Goal: Task Accomplishment & Management: Use online tool/utility

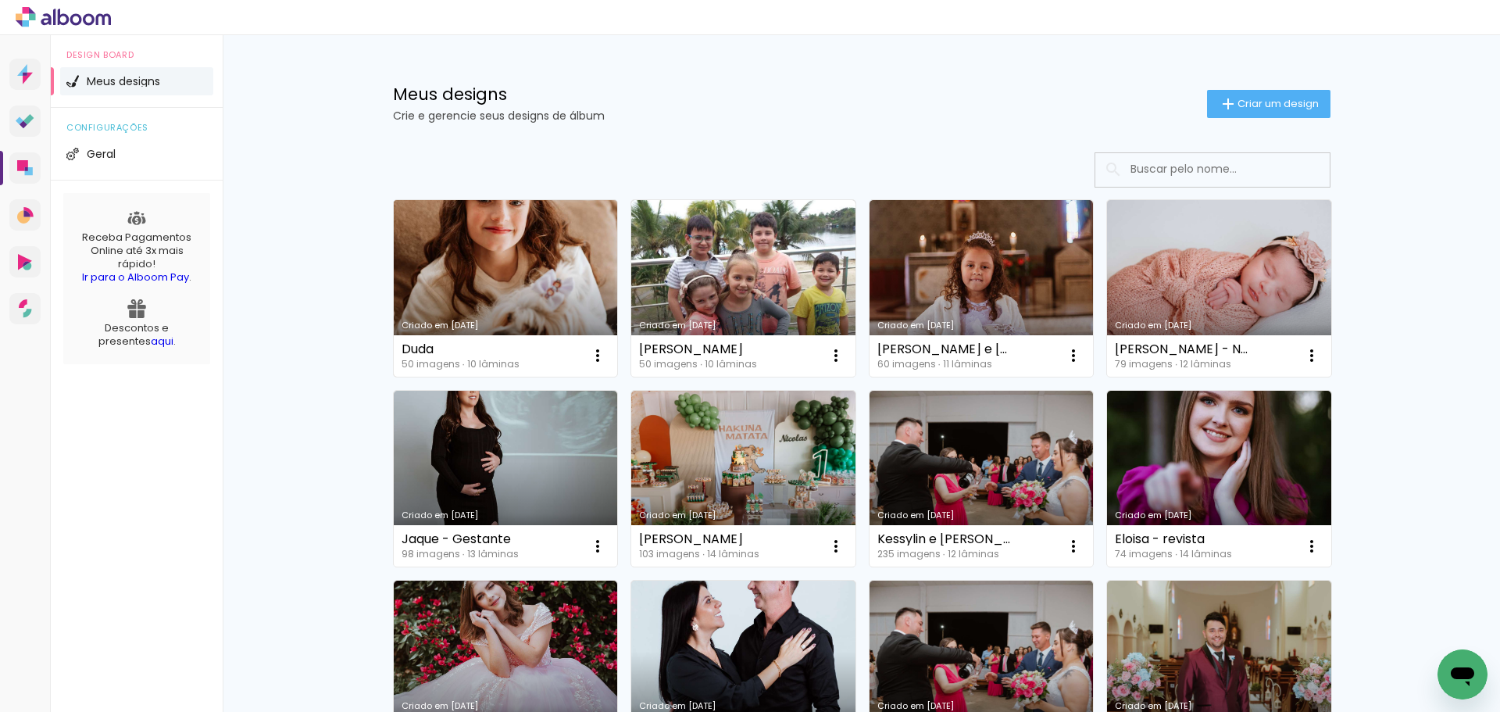
click at [511, 295] on link "Criado em [DATE]" at bounding box center [506, 288] width 224 height 177
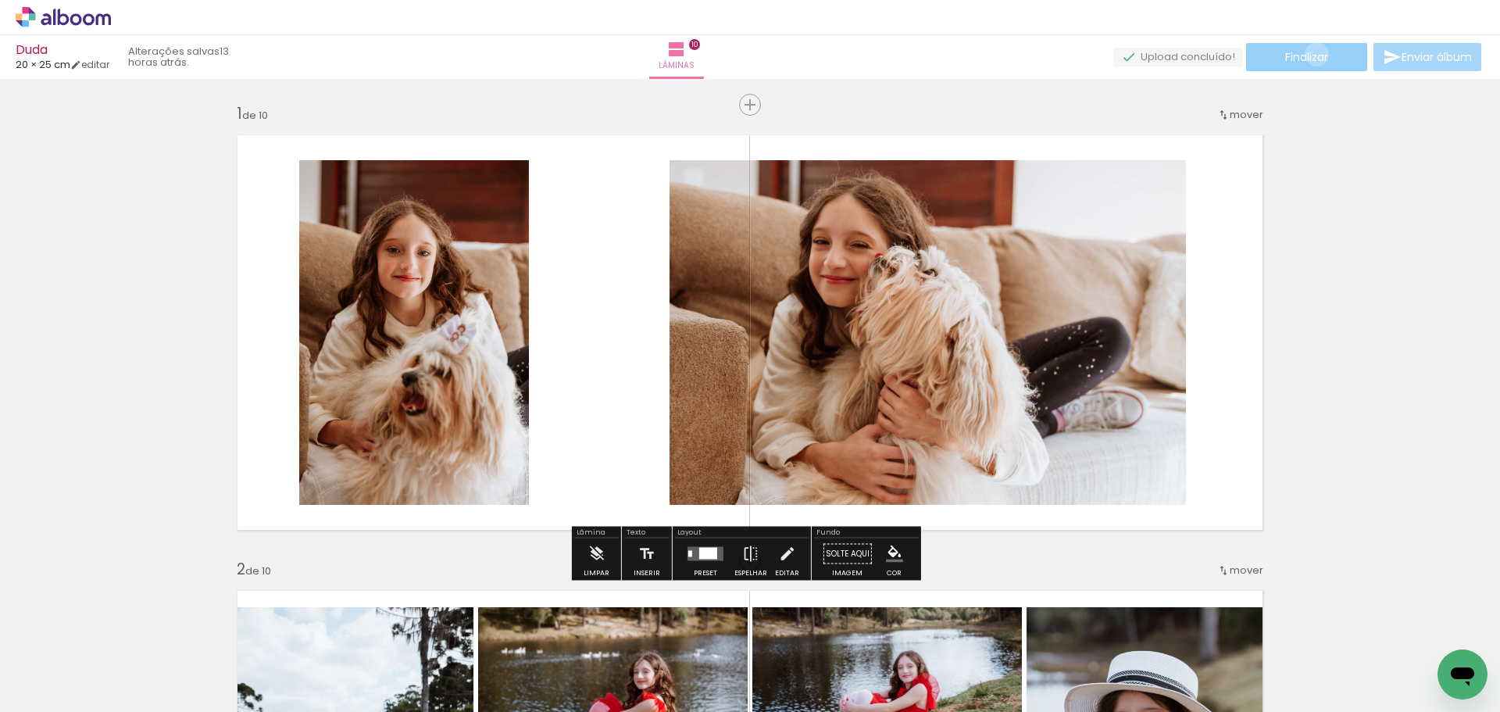
click at [1311, 54] on span "Finalizar" at bounding box center [1306, 57] width 43 height 11
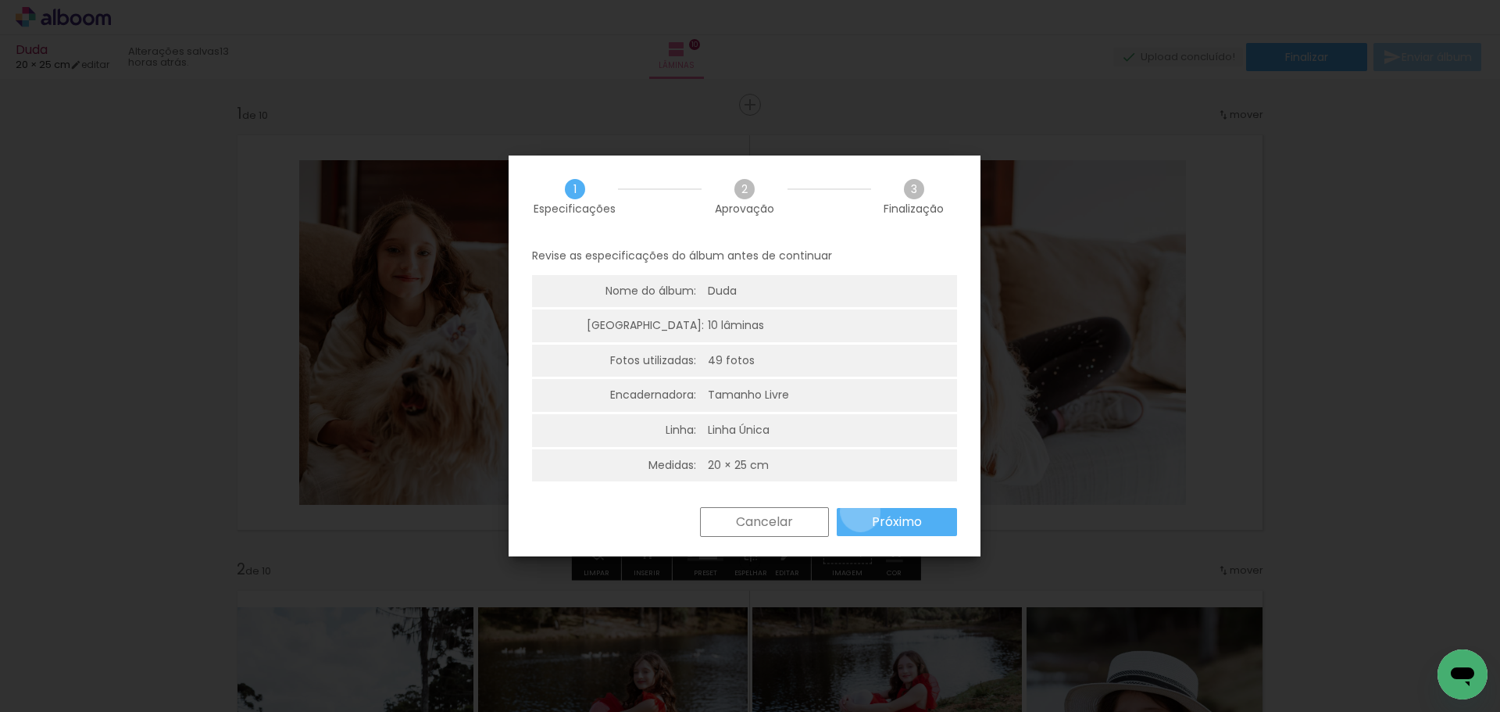
click at [860, 512] on paper-button "Próximo" at bounding box center [897, 522] width 120 height 28
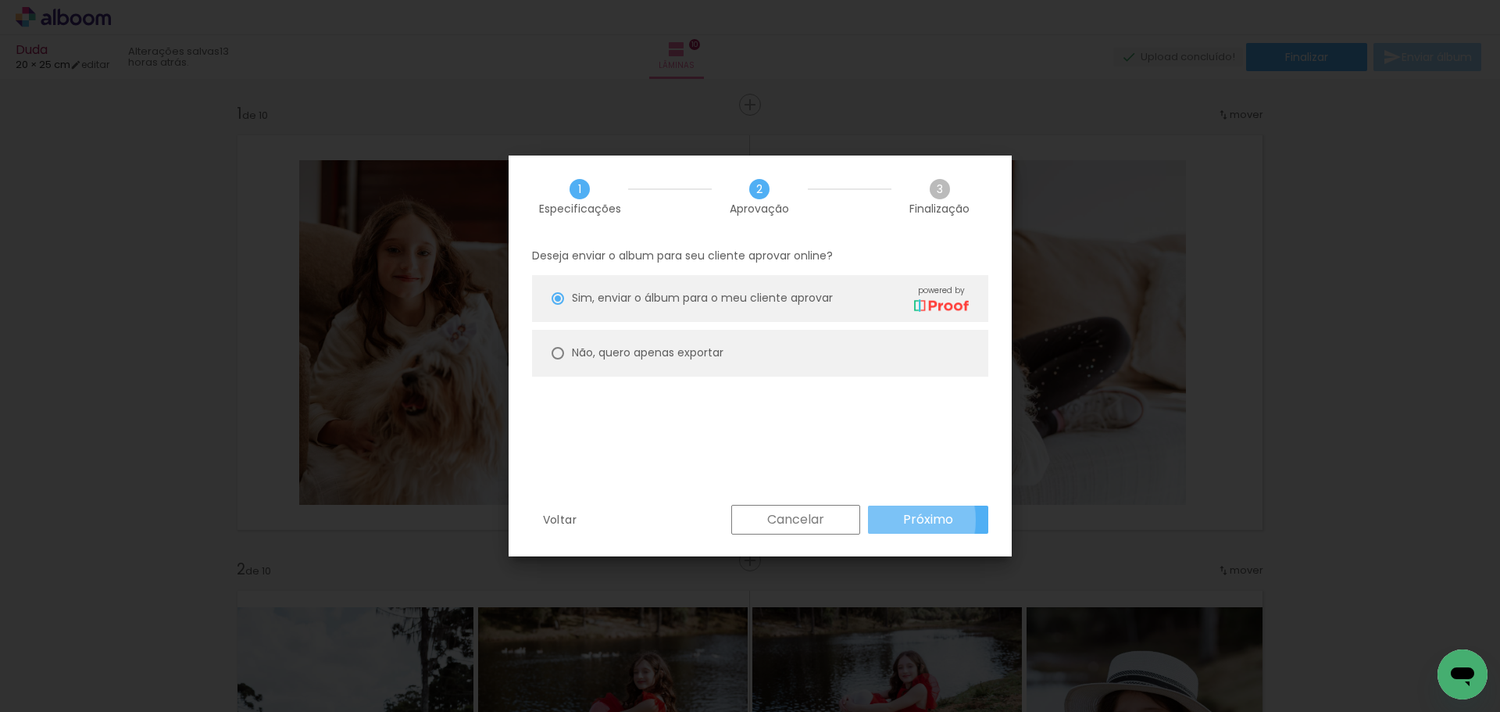
click at [0, 0] on slot "Próximo" at bounding box center [0, 0] width 0 height 0
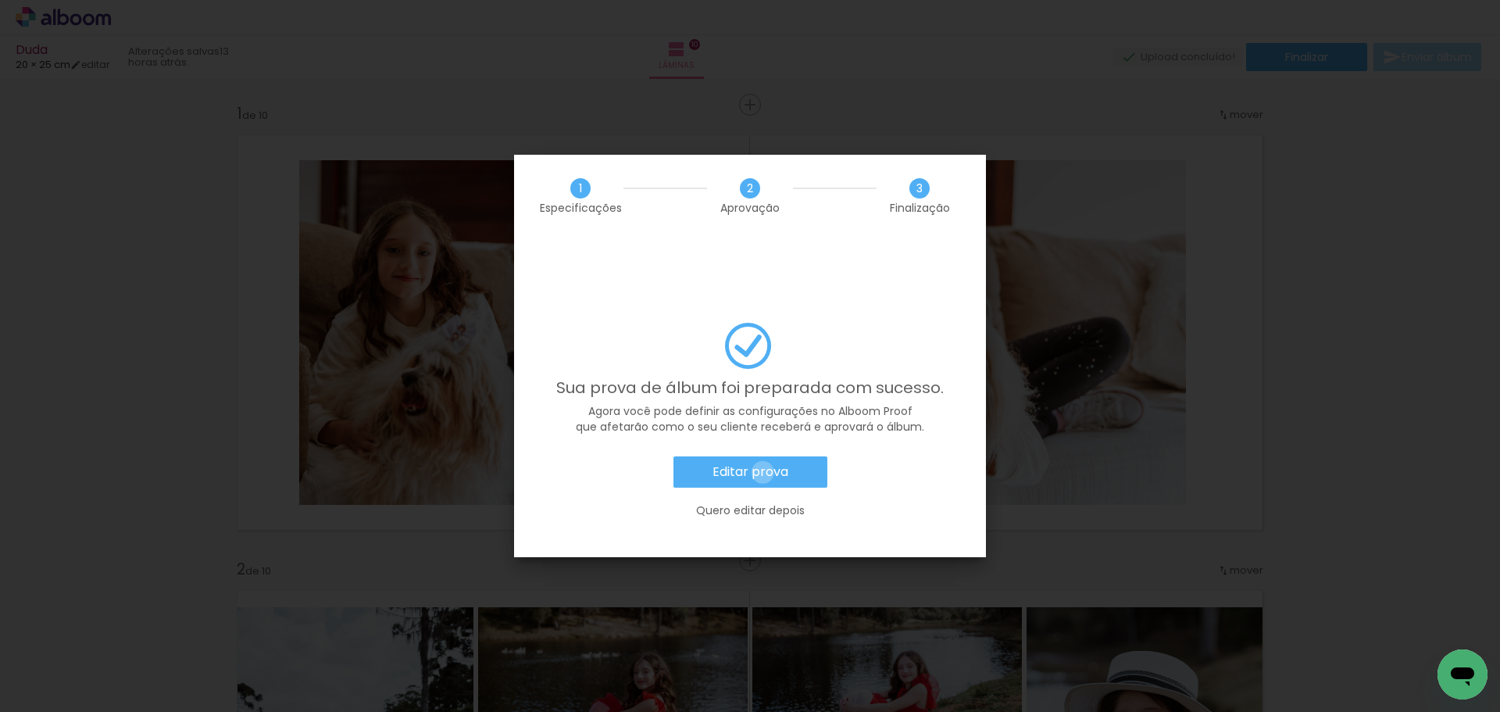
click at [0, 0] on slot "Editar prova" at bounding box center [0, 0] width 0 height 0
